Goal: Check status: Check status

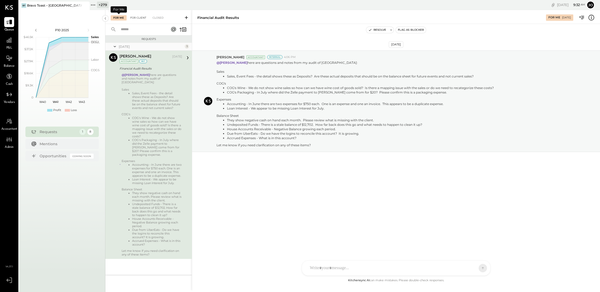
click at [135, 16] on div "For Client" at bounding box center [138, 17] width 21 height 5
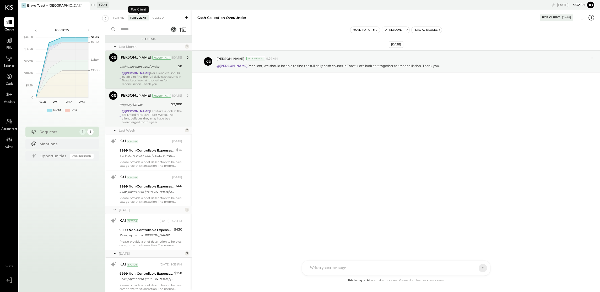
click at [151, 110] on div "@[PERSON_NAME] Let's take a look at the 571-L filed for Bravo Toast WeHo. The c…" at bounding box center [152, 116] width 60 height 15
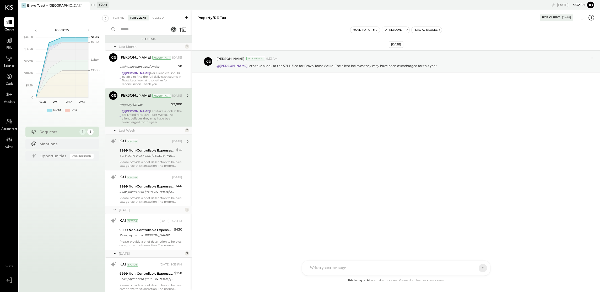
click at [155, 159] on div "KAI System [DATE] 9999 Non-Controllable Expenses:Other Income and Expenses:To B…" at bounding box center [151, 152] width 63 height 30
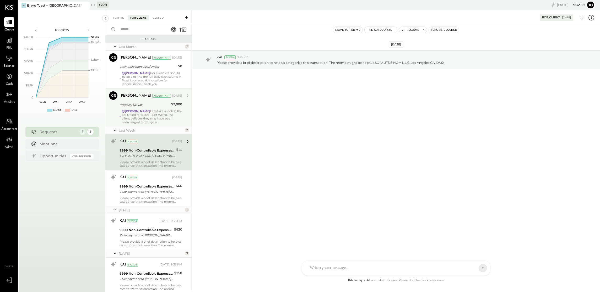
click at [265, 154] on div "[DATE] KAI System 9:36 PM Please provide a brief description to help us categor…" at bounding box center [396, 150] width 408 height 253
click at [230, 118] on div "[DATE] KAI System 9:36 PM Please provide a brief description to help us categor…" at bounding box center [396, 150] width 408 height 253
